Goal: Browse casually

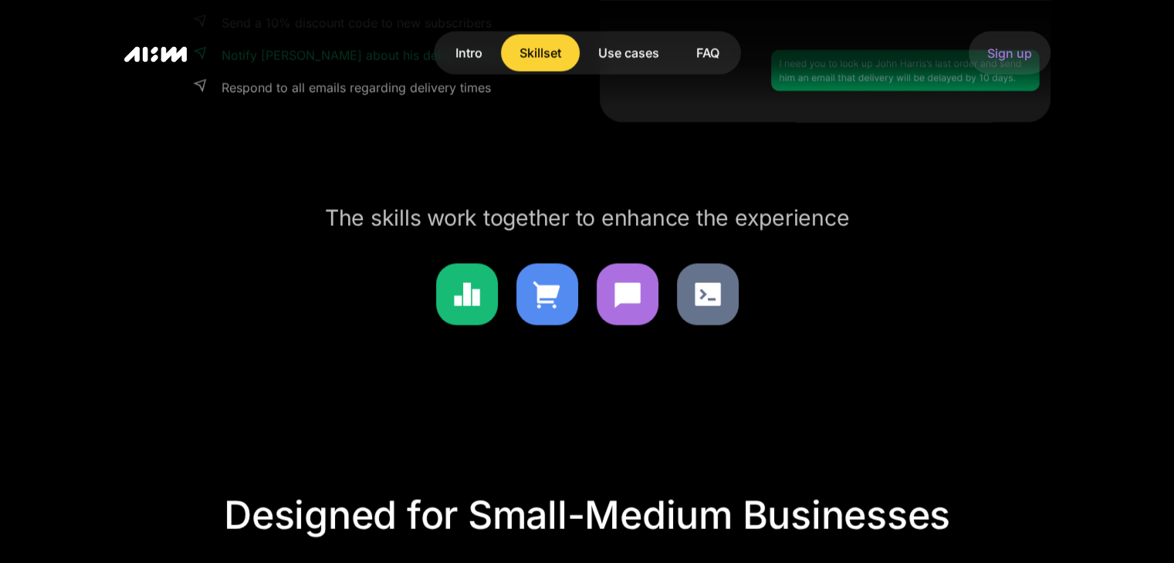
scroll to position [2933, 0]
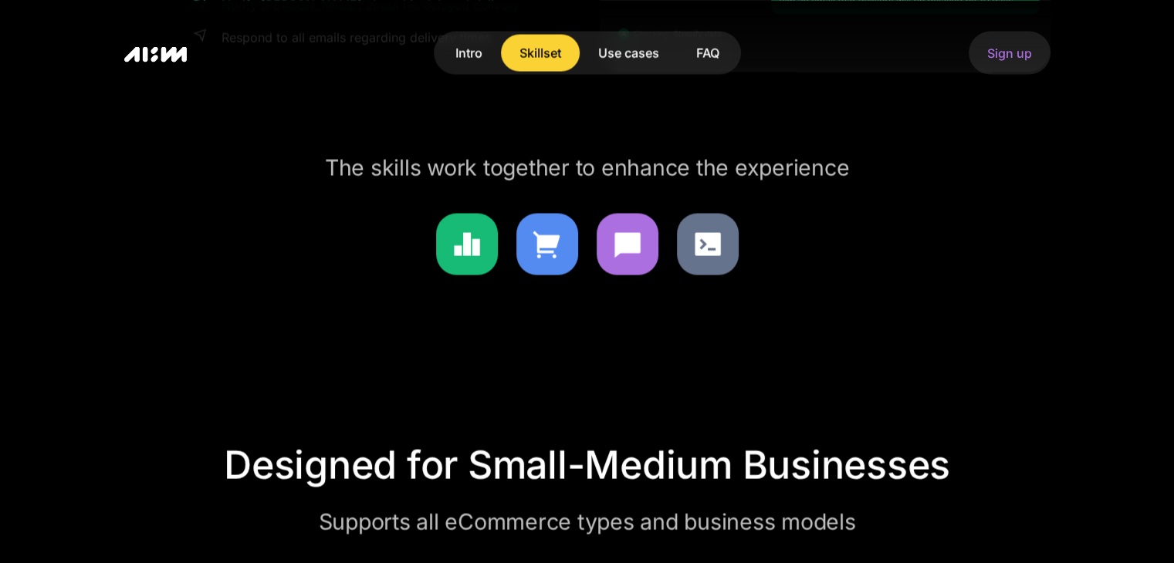
click at [540, 239] on img at bounding box center [547, 244] width 62 height 62
click at [707, 235] on img at bounding box center [708, 244] width 62 height 62
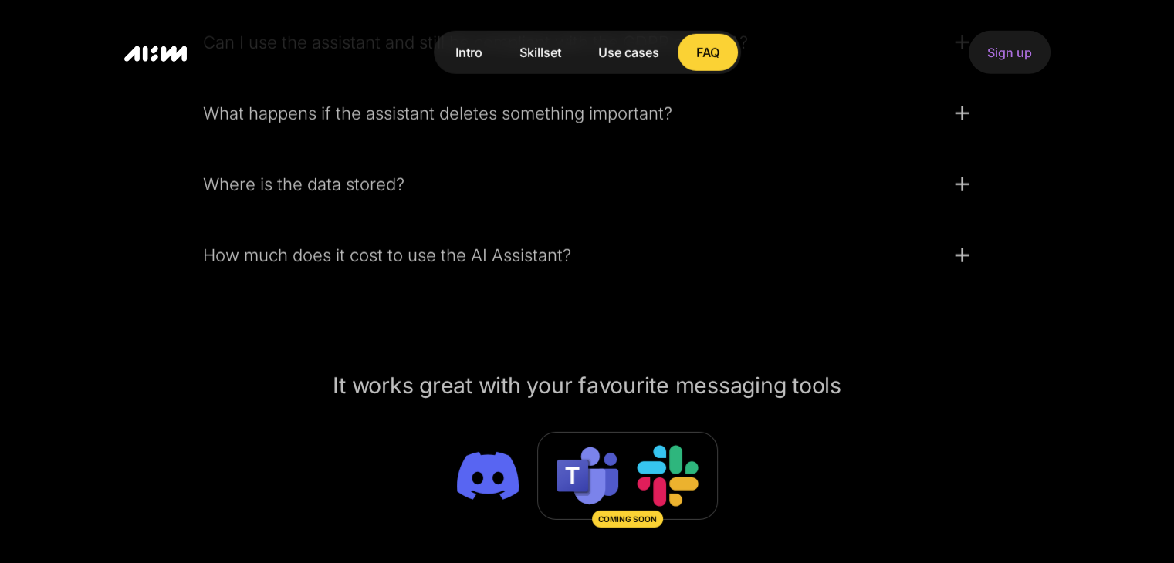
scroll to position [4708, 0]
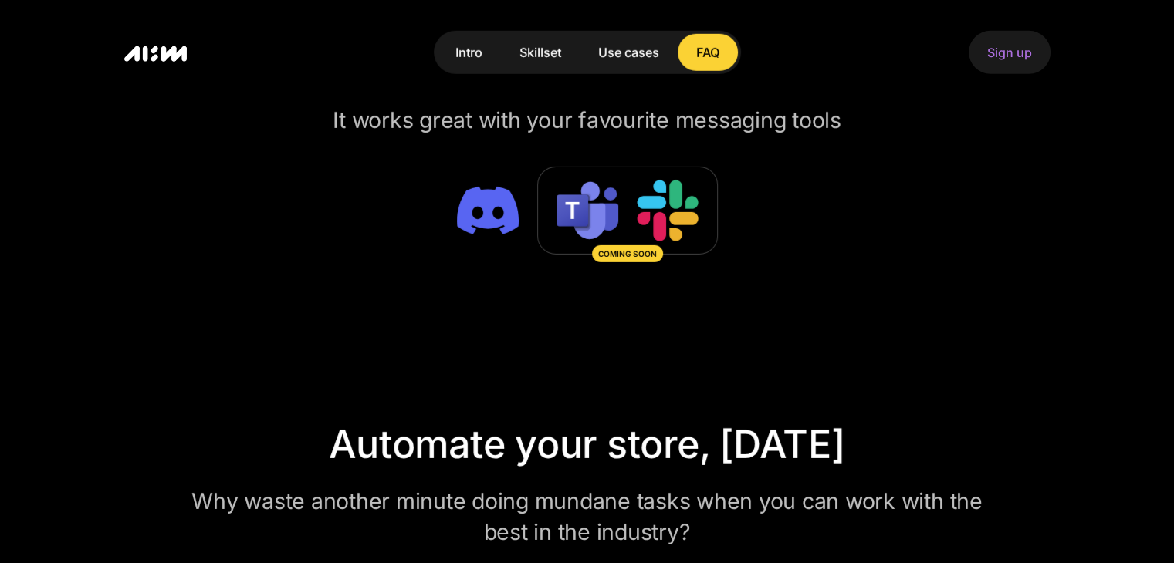
click at [490, 214] on img at bounding box center [488, 211] width 62 height 62
click at [484, 208] on img at bounding box center [488, 211] width 62 height 62
click at [487, 217] on img at bounding box center [488, 211] width 62 height 62
click at [485, 215] on img at bounding box center [488, 211] width 62 height 62
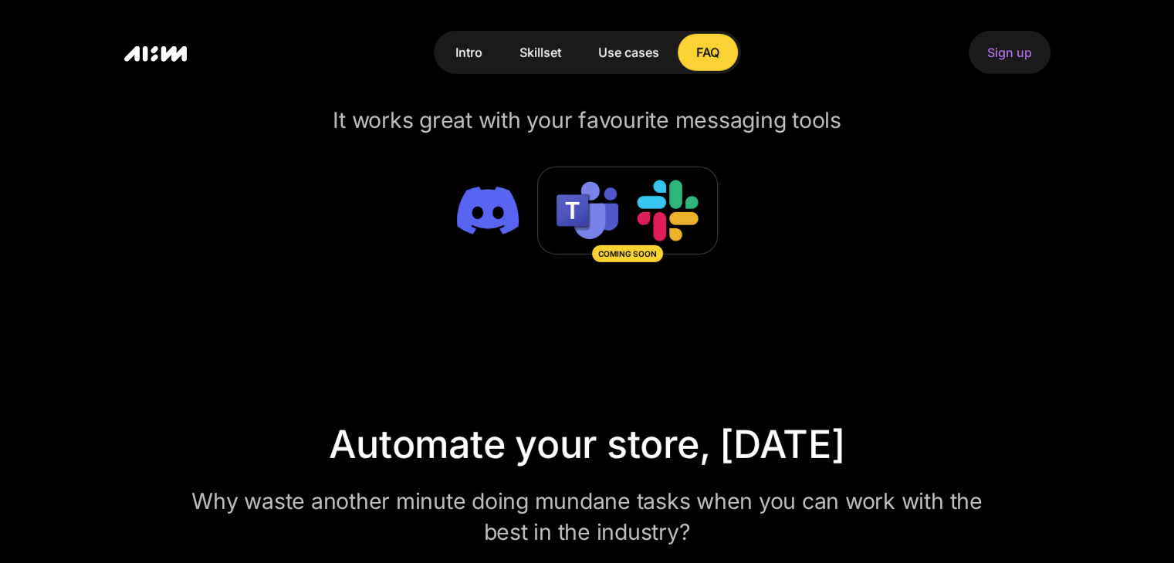
click at [485, 215] on img at bounding box center [488, 211] width 62 height 62
click at [485, 198] on img at bounding box center [488, 211] width 62 height 62
click at [484, 196] on img at bounding box center [488, 211] width 62 height 62
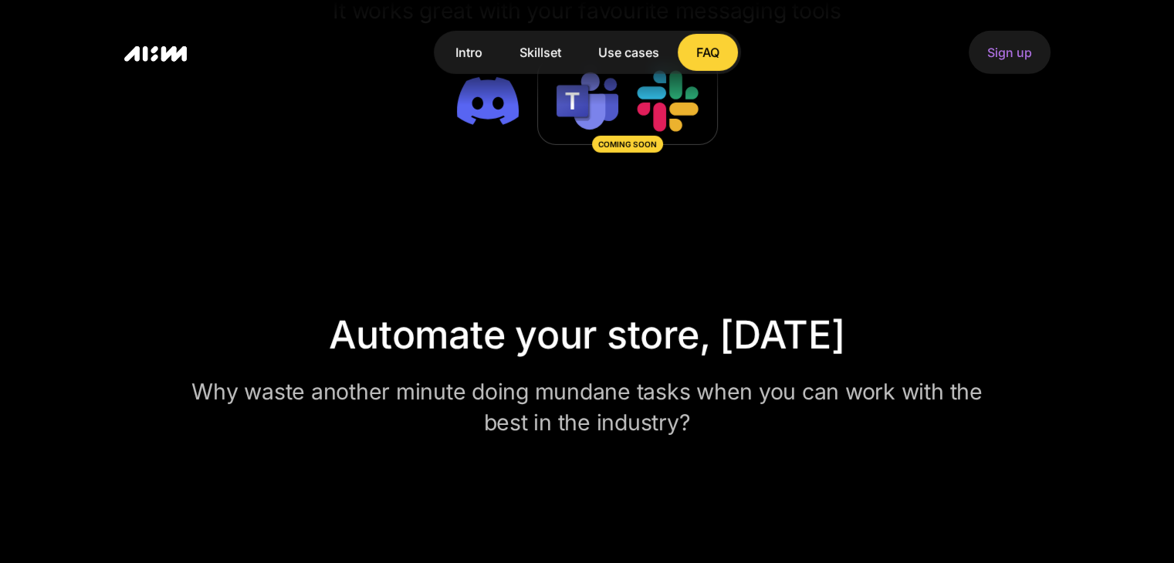
scroll to position [5016, 0]
